Goal: Information Seeking & Learning: Learn about a topic

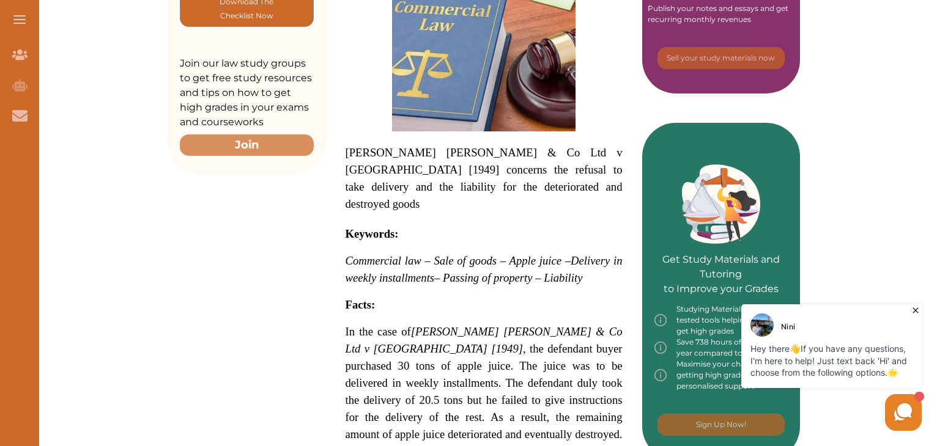
scroll to position [367, 0]
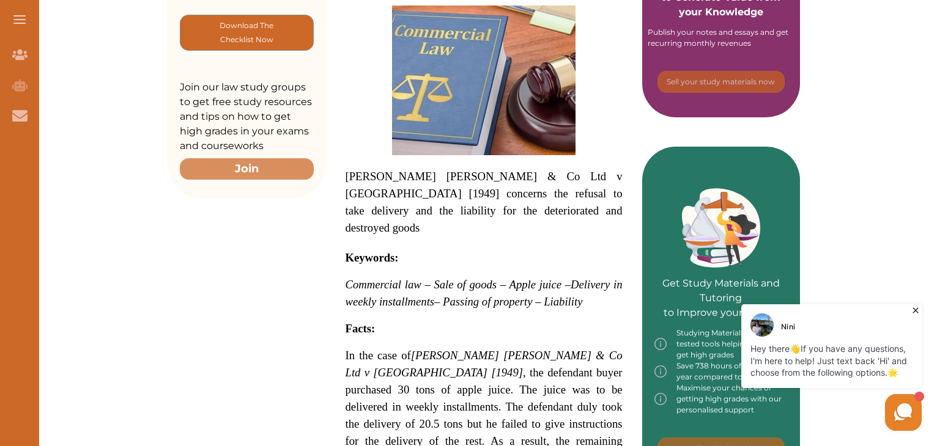
drag, startPoint x: 339, startPoint y: 149, endPoint x: 401, endPoint y: 199, distance: 79.9
click at [401, 199] on div "Demby Hamilton & Co Ltd v Barden [1949] concerns the refusal to take delivery a…" at bounding box center [484, 401] width 316 height 952
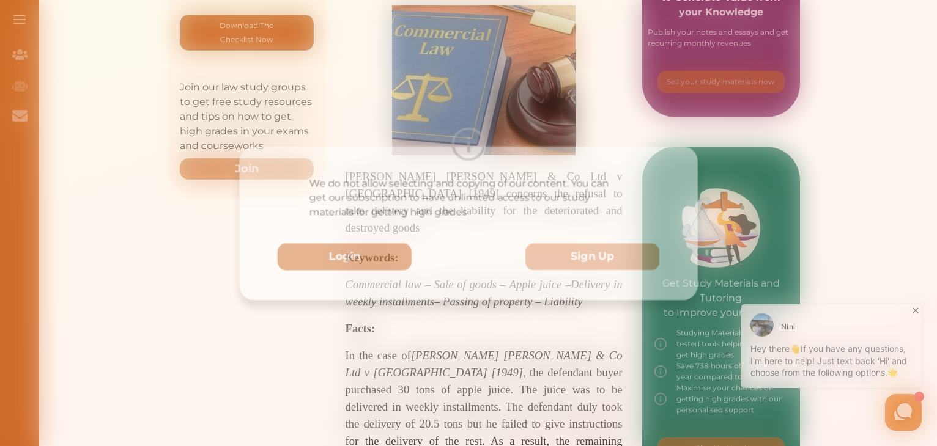
click at [383, 260] on button "Login" at bounding box center [341, 258] width 137 height 28
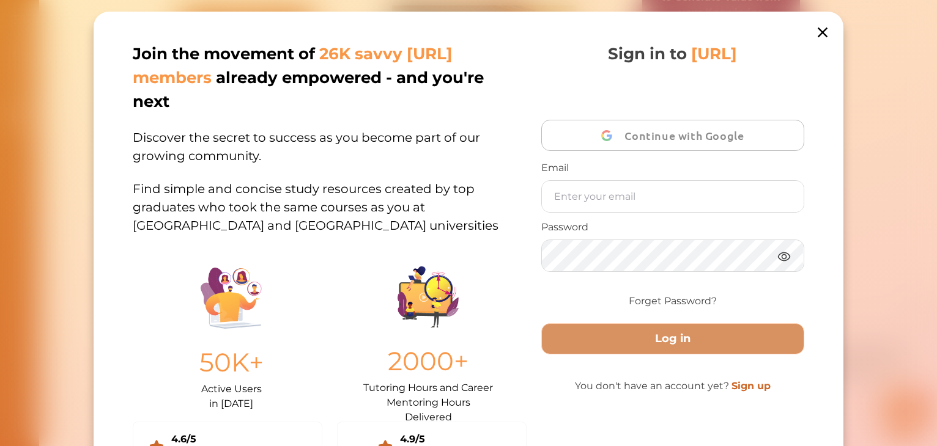
scroll to position [17, 0]
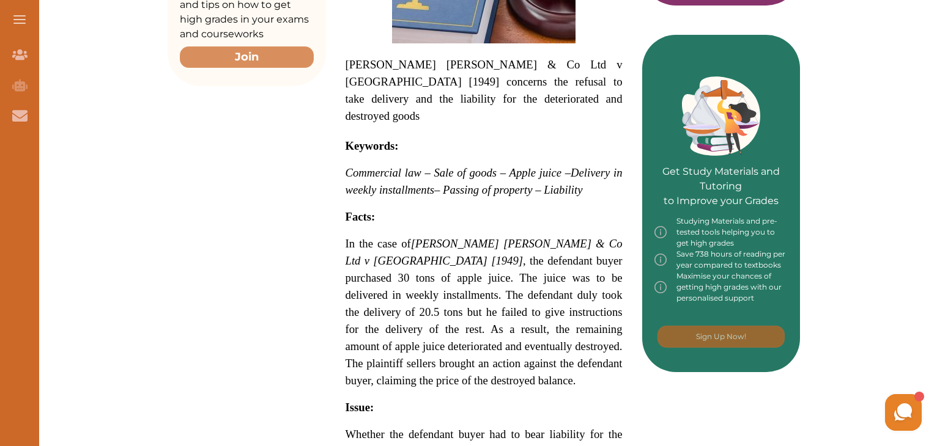
scroll to position [489, 0]
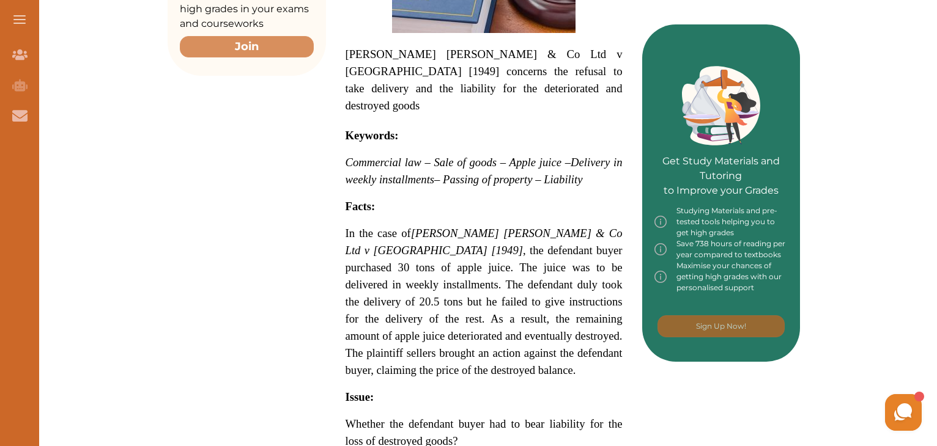
drag, startPoint x: 356, startPoint y: 168, endPoint x: 369, endPoint y: 191, distance: 27.1
click at [369, 191] on p "Demby Hamilton & Co Ltd v Barden [1949] concerns the refusal to take delivery a…" at bounding box center [483, 318] width 277 height 871
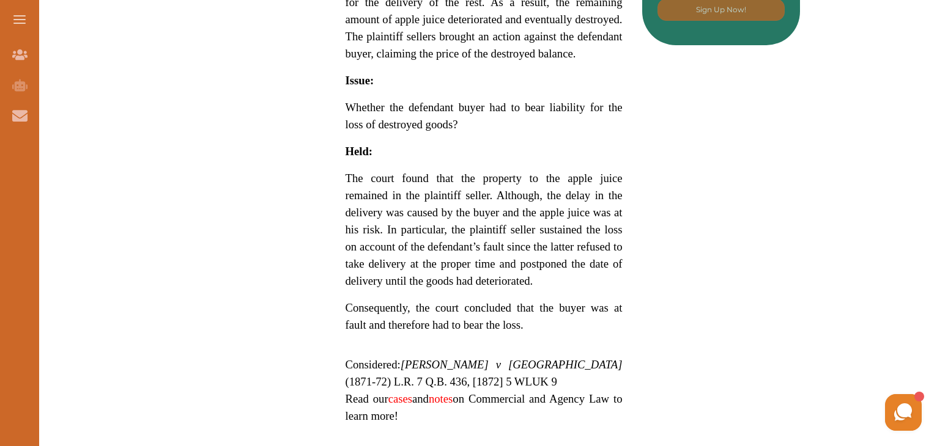
scroll to position [807, 0]
